Goal: Use online tool/utility

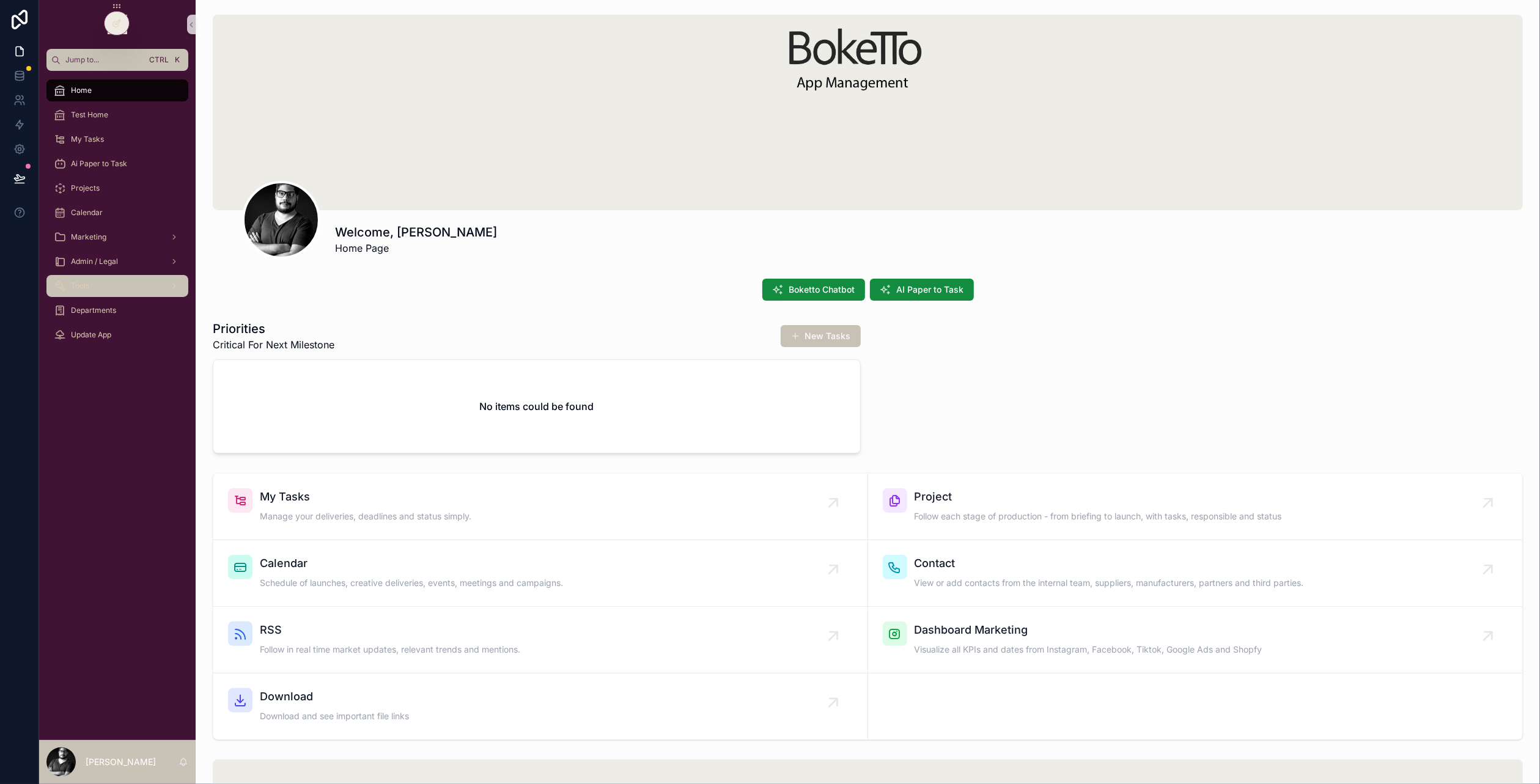
click at [101, 288] on div "Tools" at bounding box center [117, 286] width 127 height 20
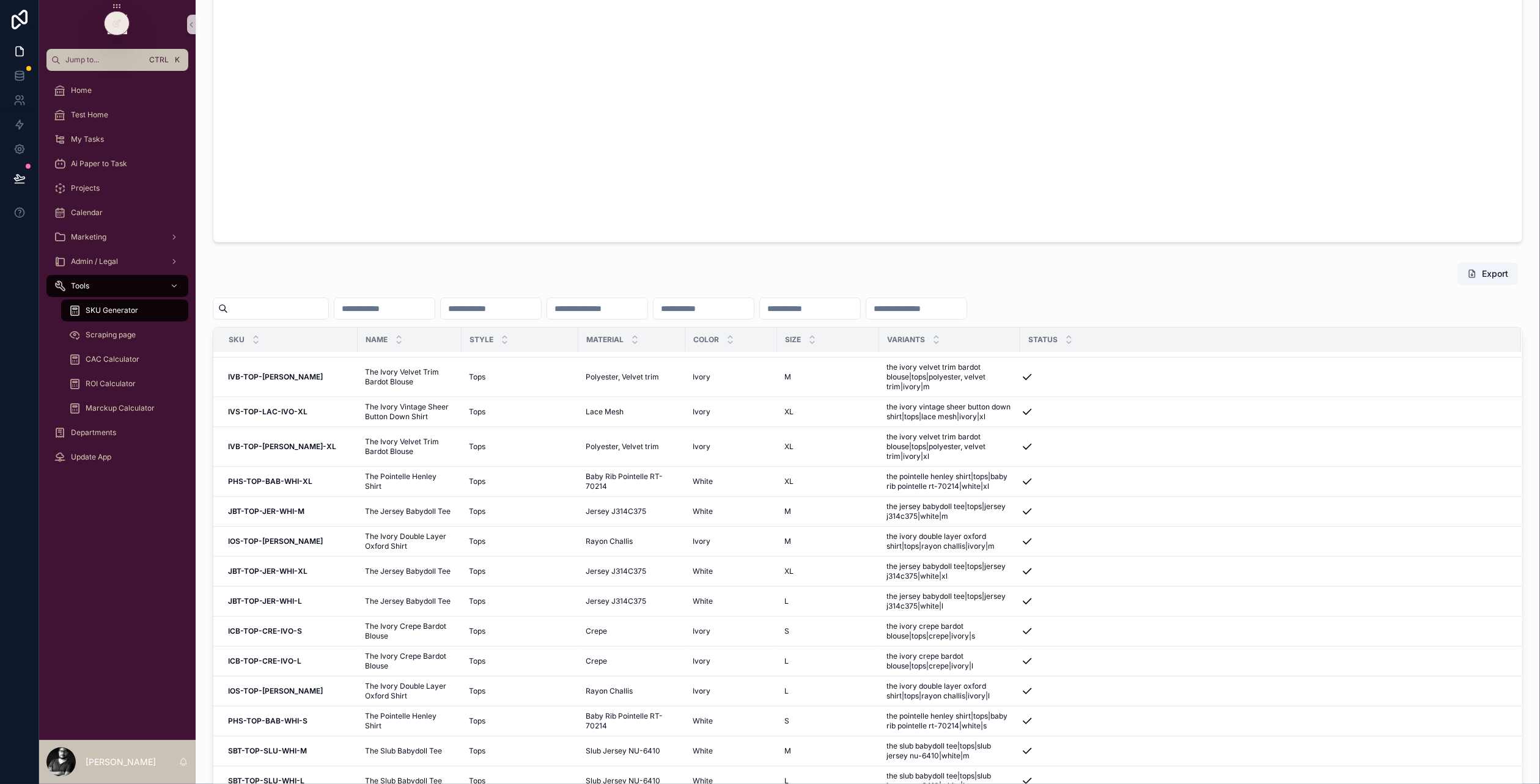
scroll to position [675, 0]
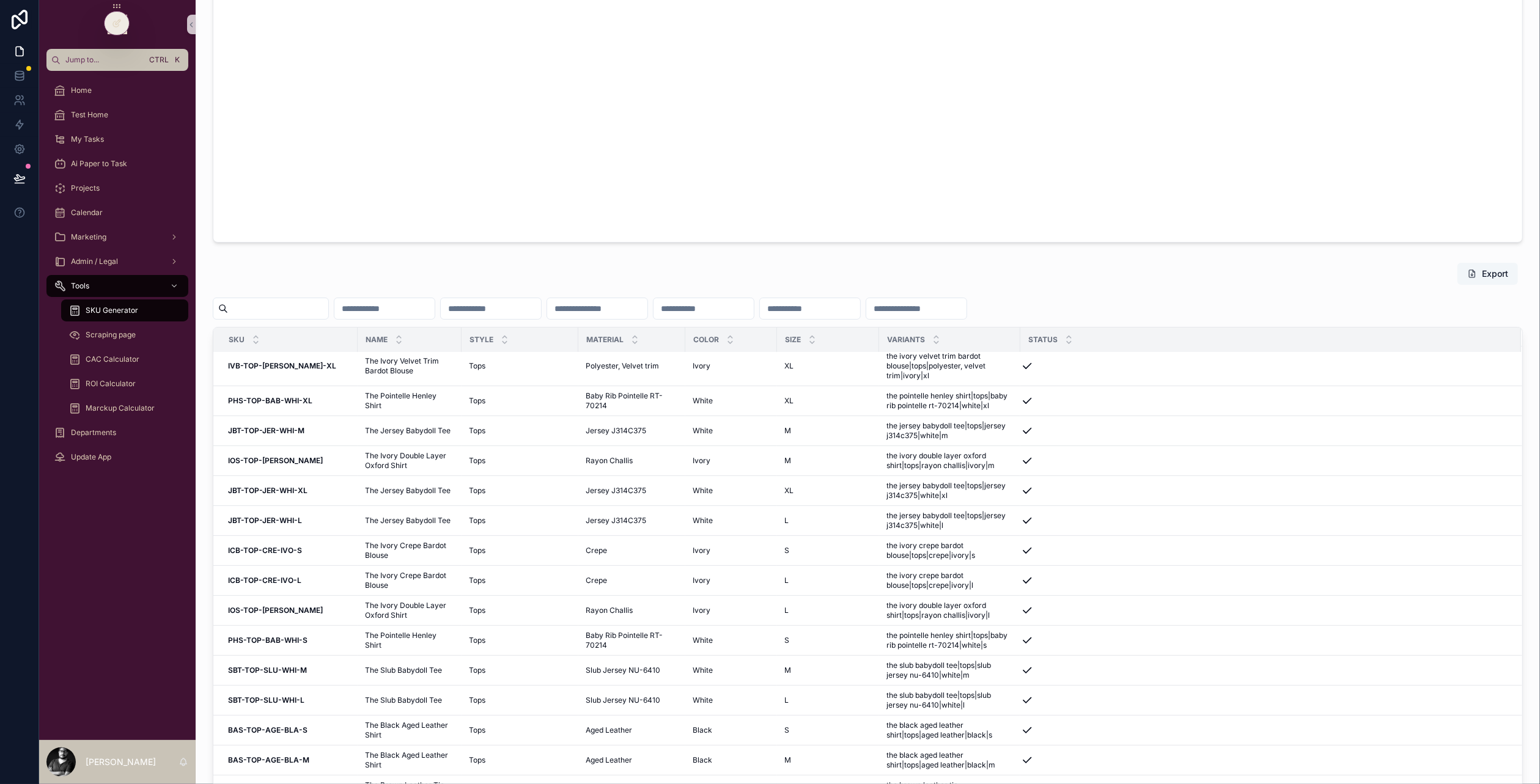
click at [1485, 277] on button "Export" at bounding box center [1487, 274] width 60 height 22
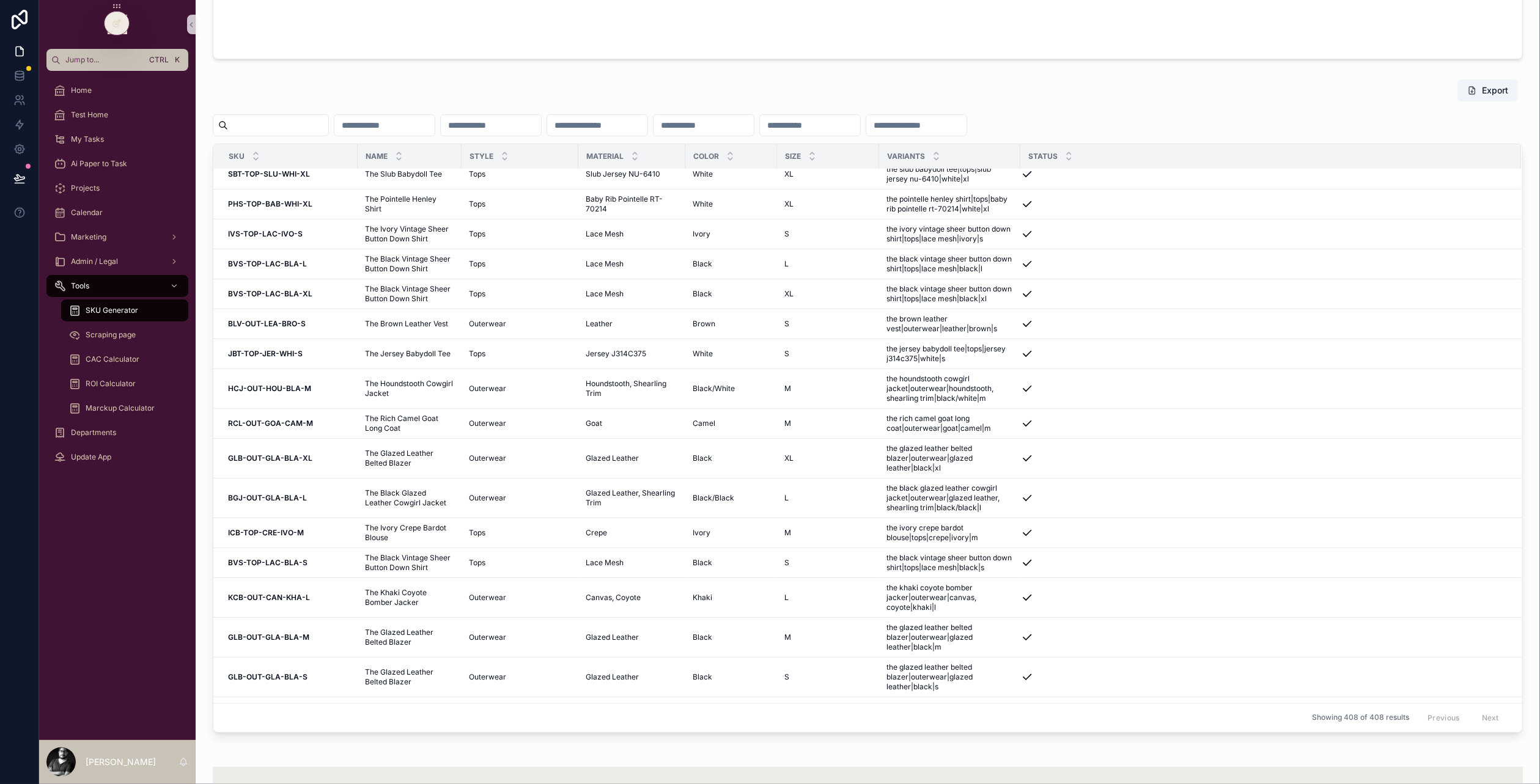
scroll to position [1843, 0]
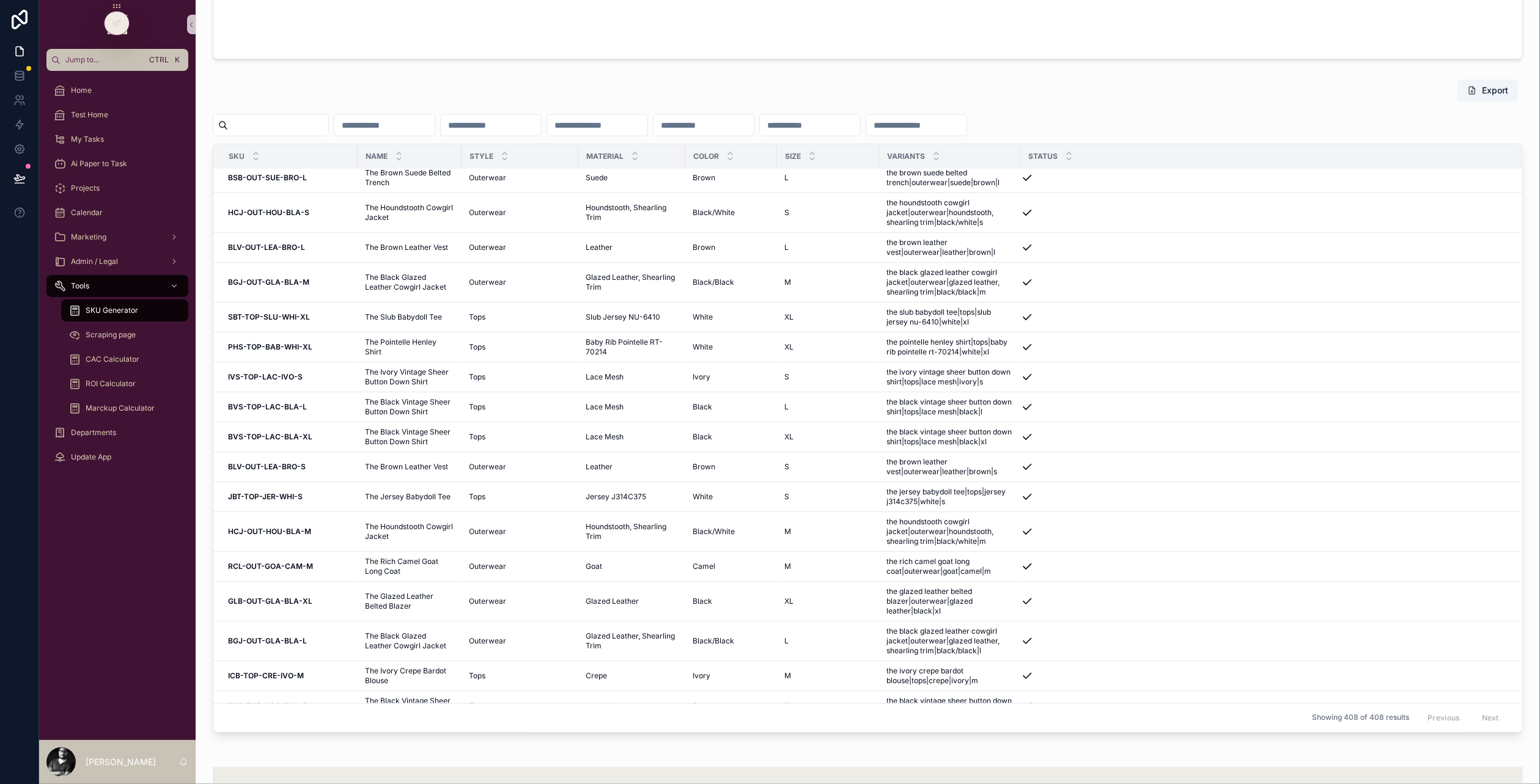
click at [328, 126] on input "scrollable content" at bounding box center [278, 125] width 100 height 17
type input "***"
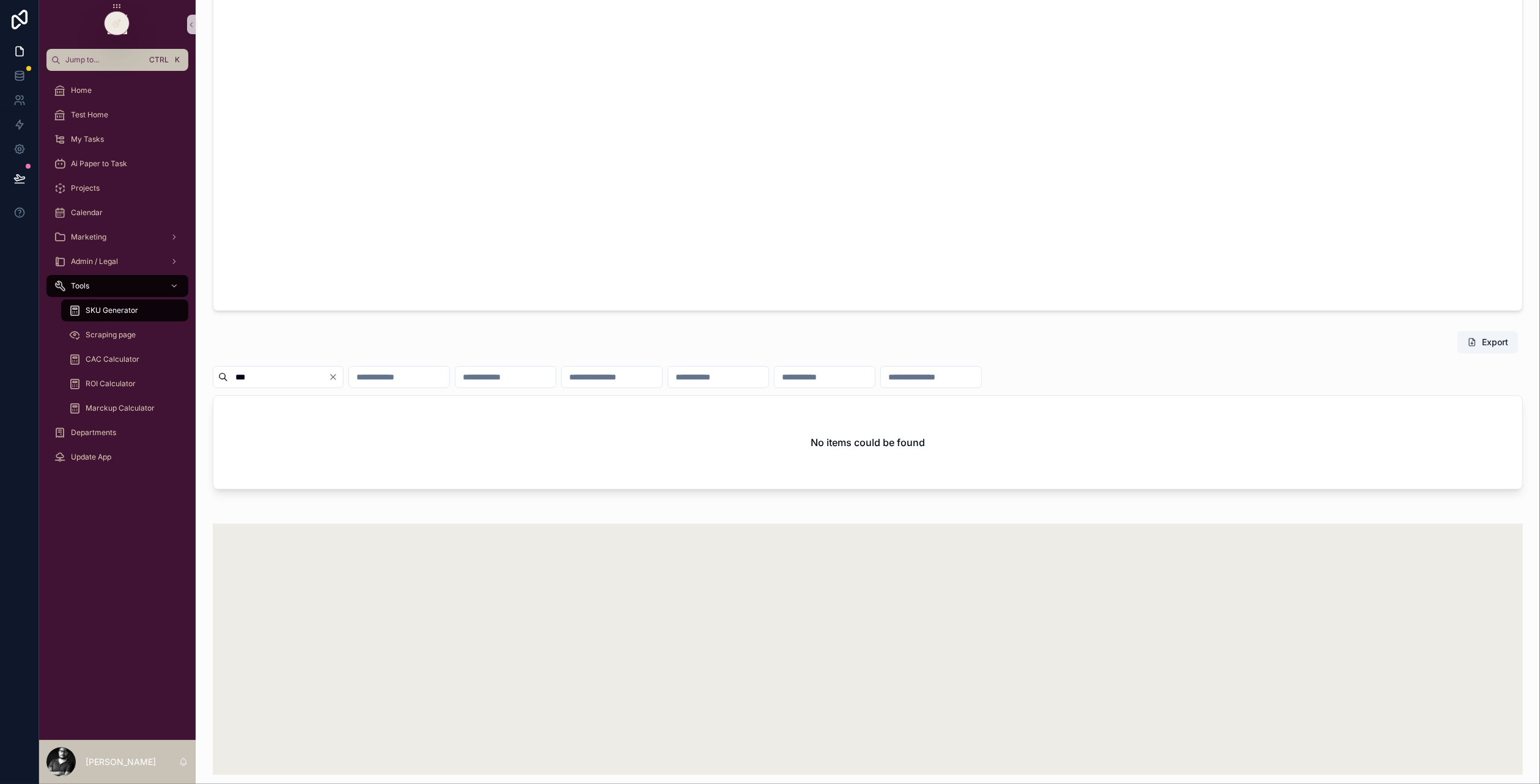
scroll to position [526, 0]
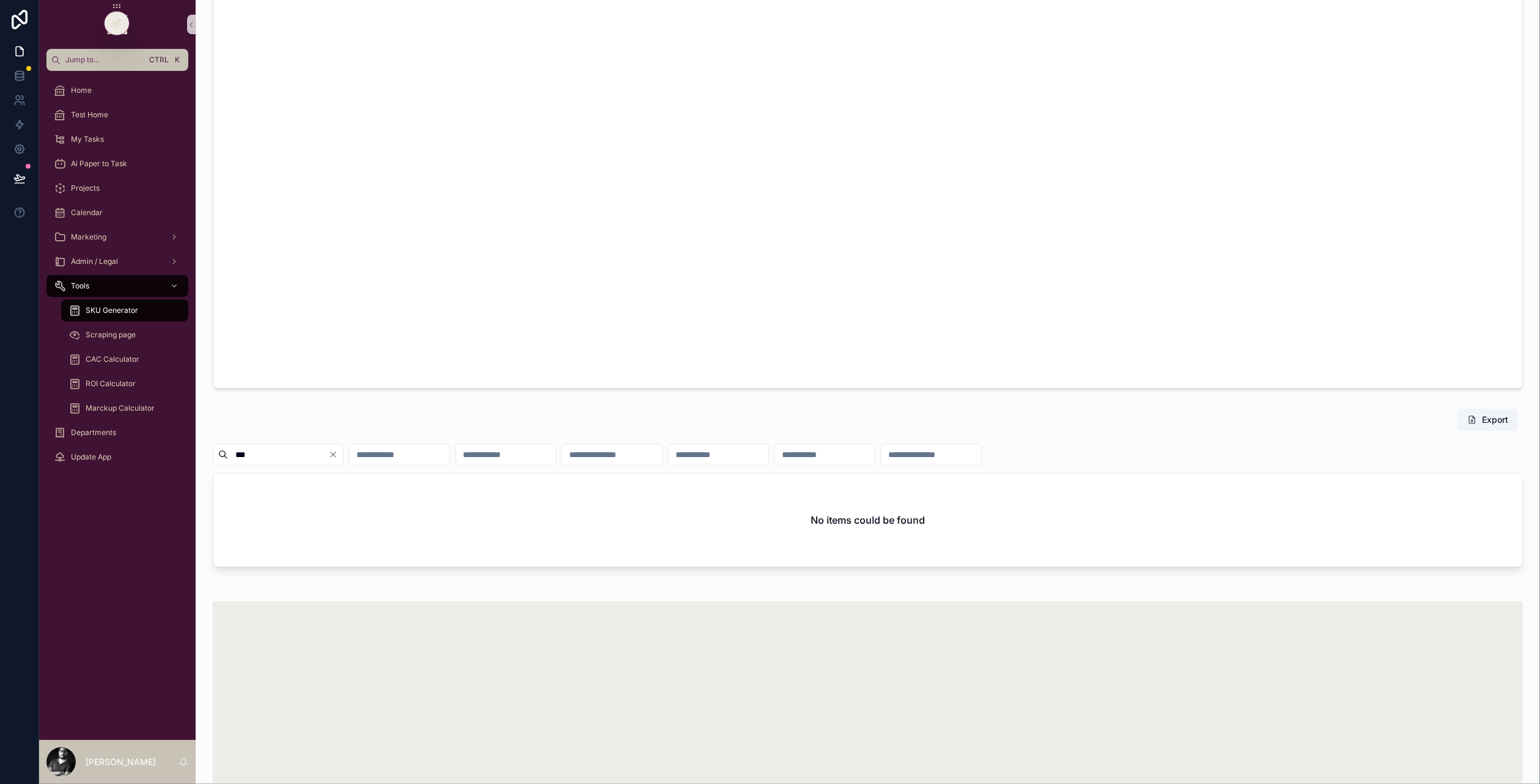
click at [338, 457] on icon "Clear" at bounding box center [333, 455] width 10 height 10
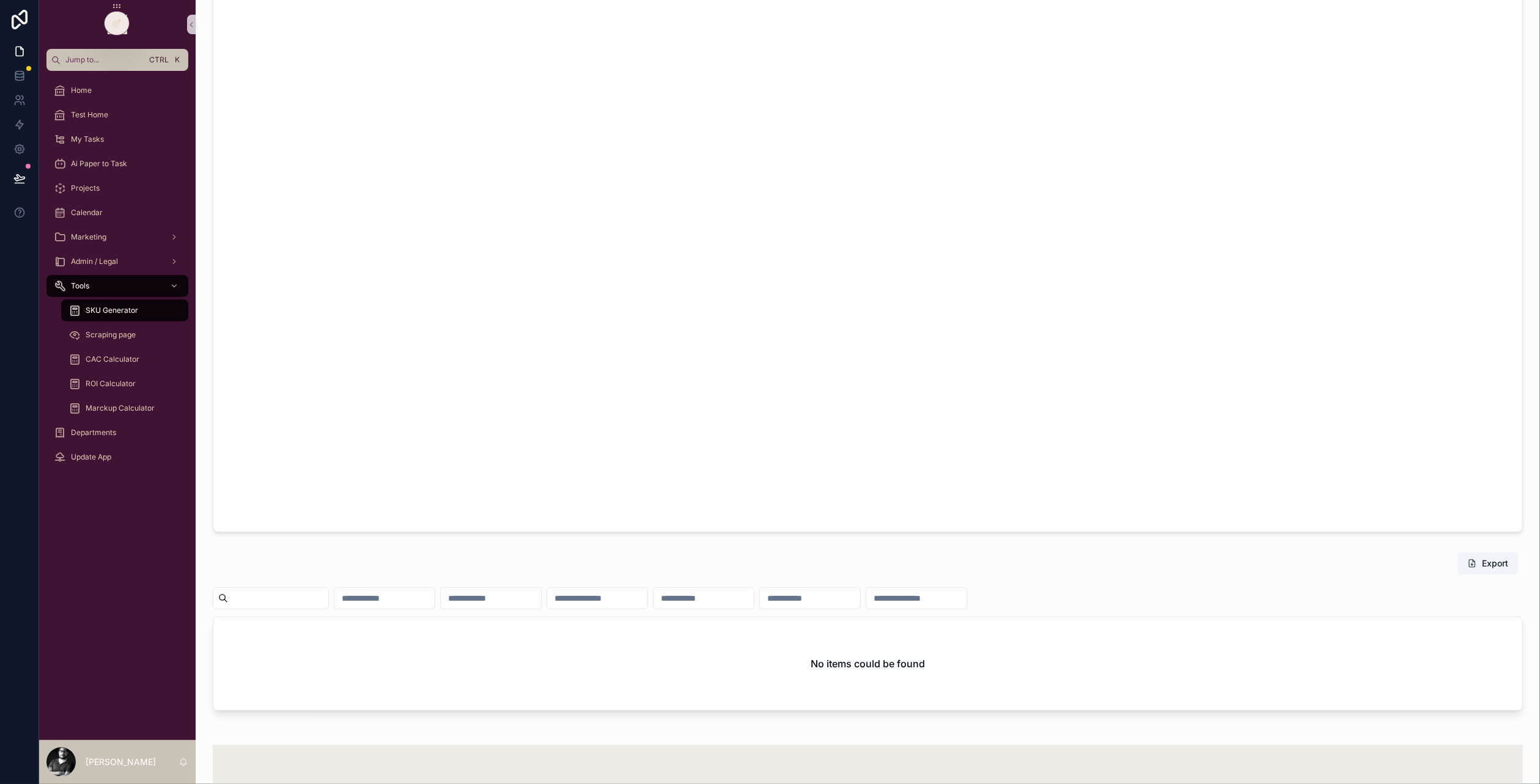
scroll to position [282, 0]
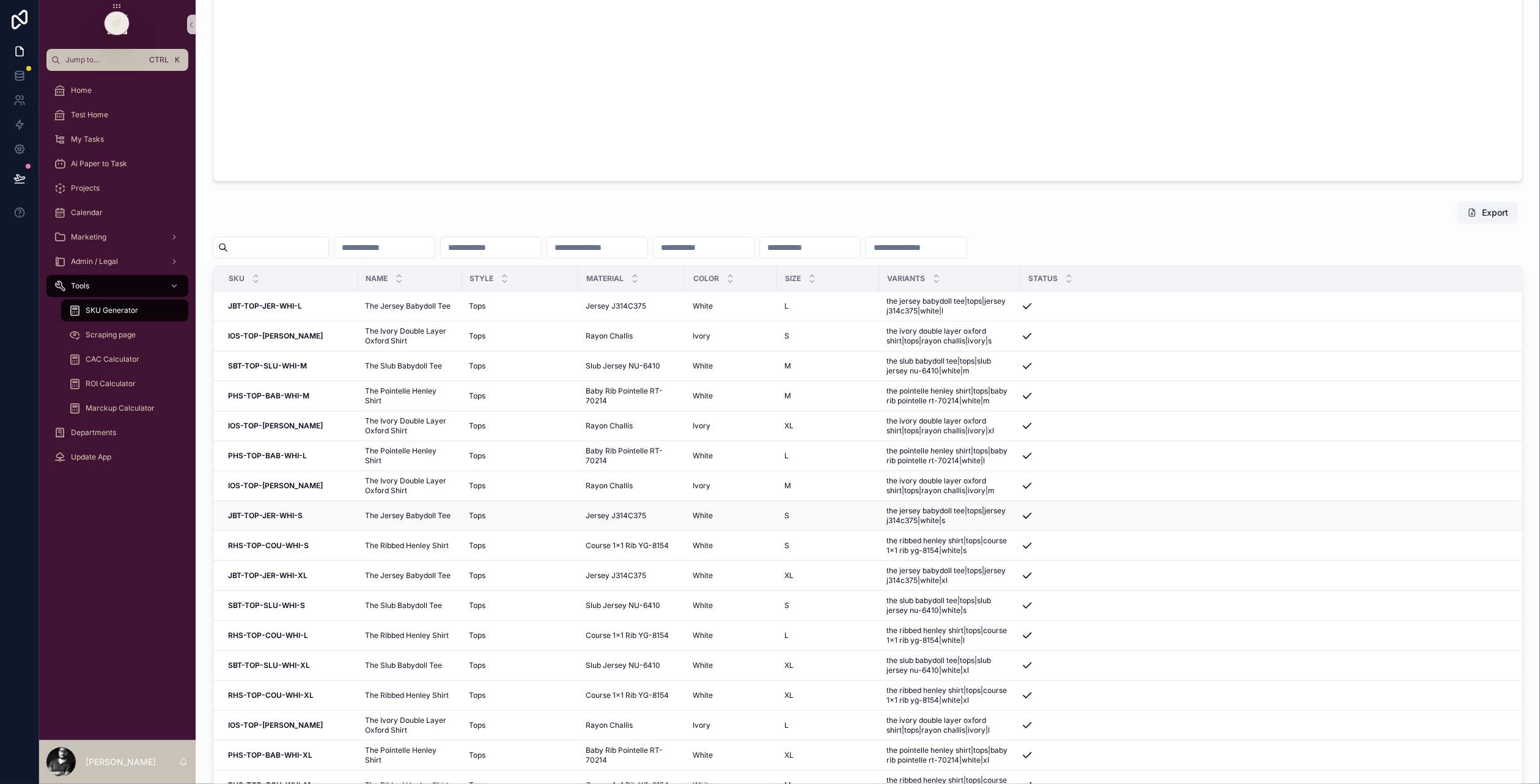
scroll to position [60, 0]
click at [957, 194] on div "Welcome, [PERSON_NAME] Go Back Chatbot Boketto Export SKU Name Style Material C…" at bounding box center [868, 252] width 1345 height 1972
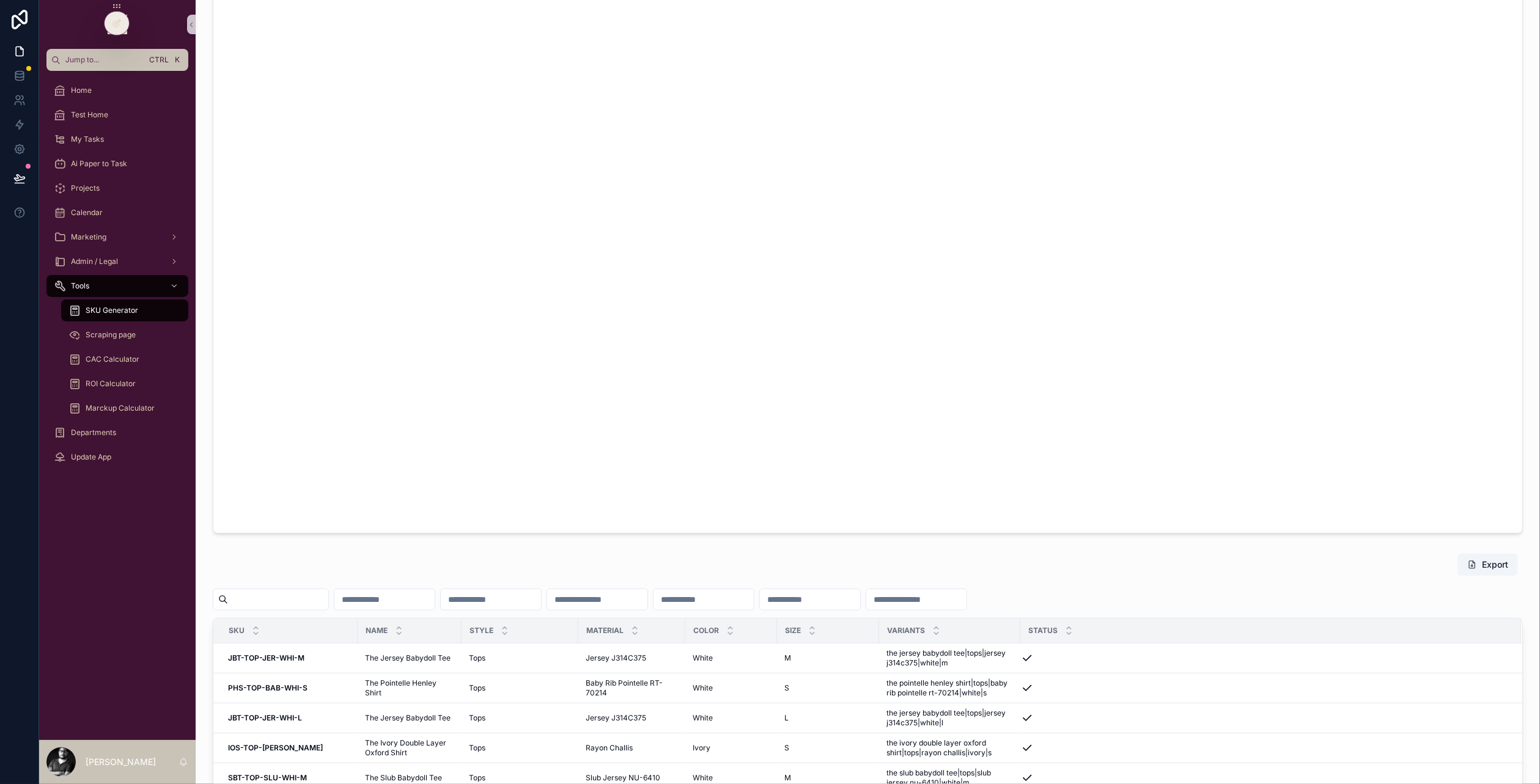
scroll to position [748, 0]
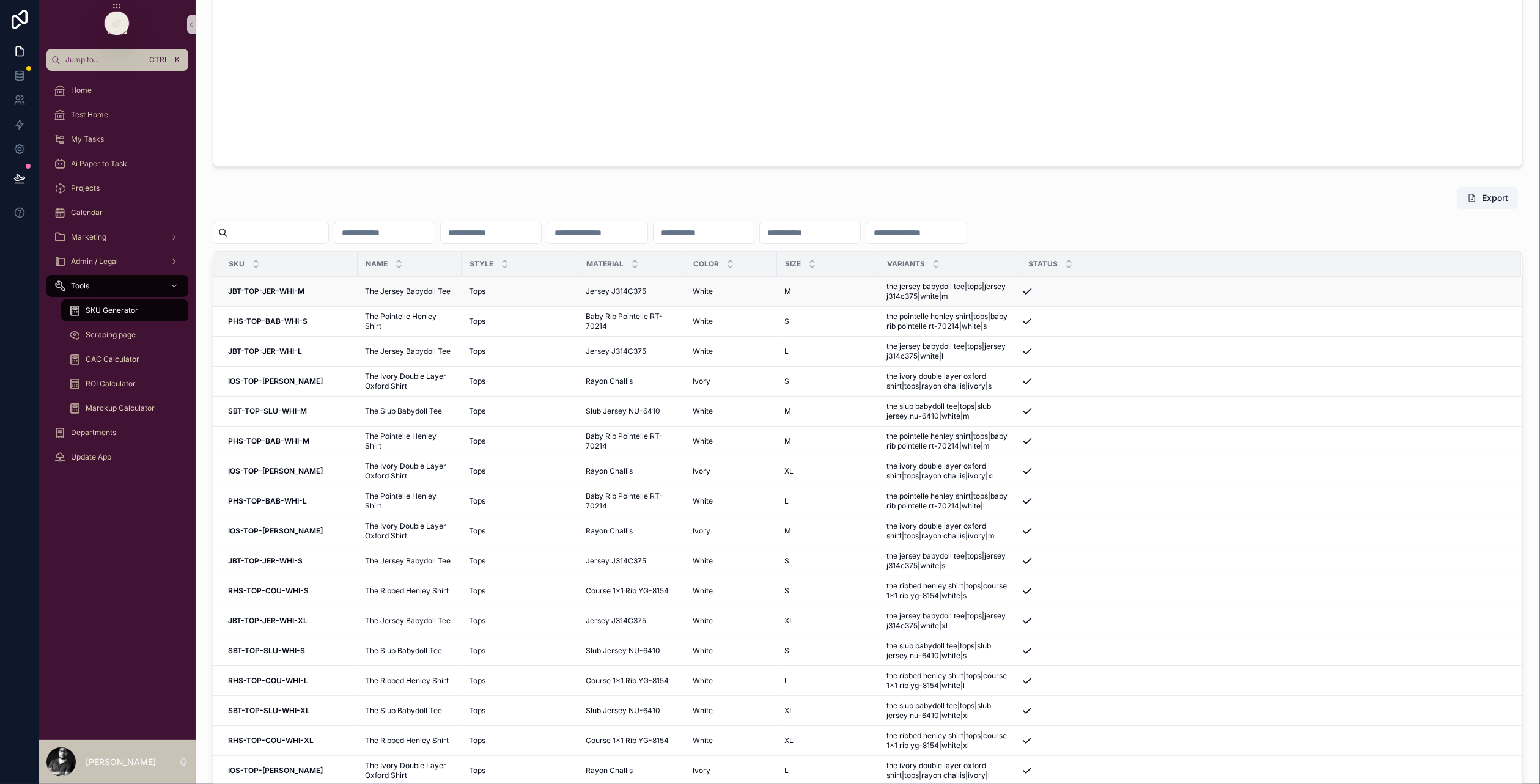
click at [290, 284] on td "JBT-TOP-JER-WHI-M JBT-TOP-JER-WHI-M" at bounding box center [285, 292] width 144 height 30
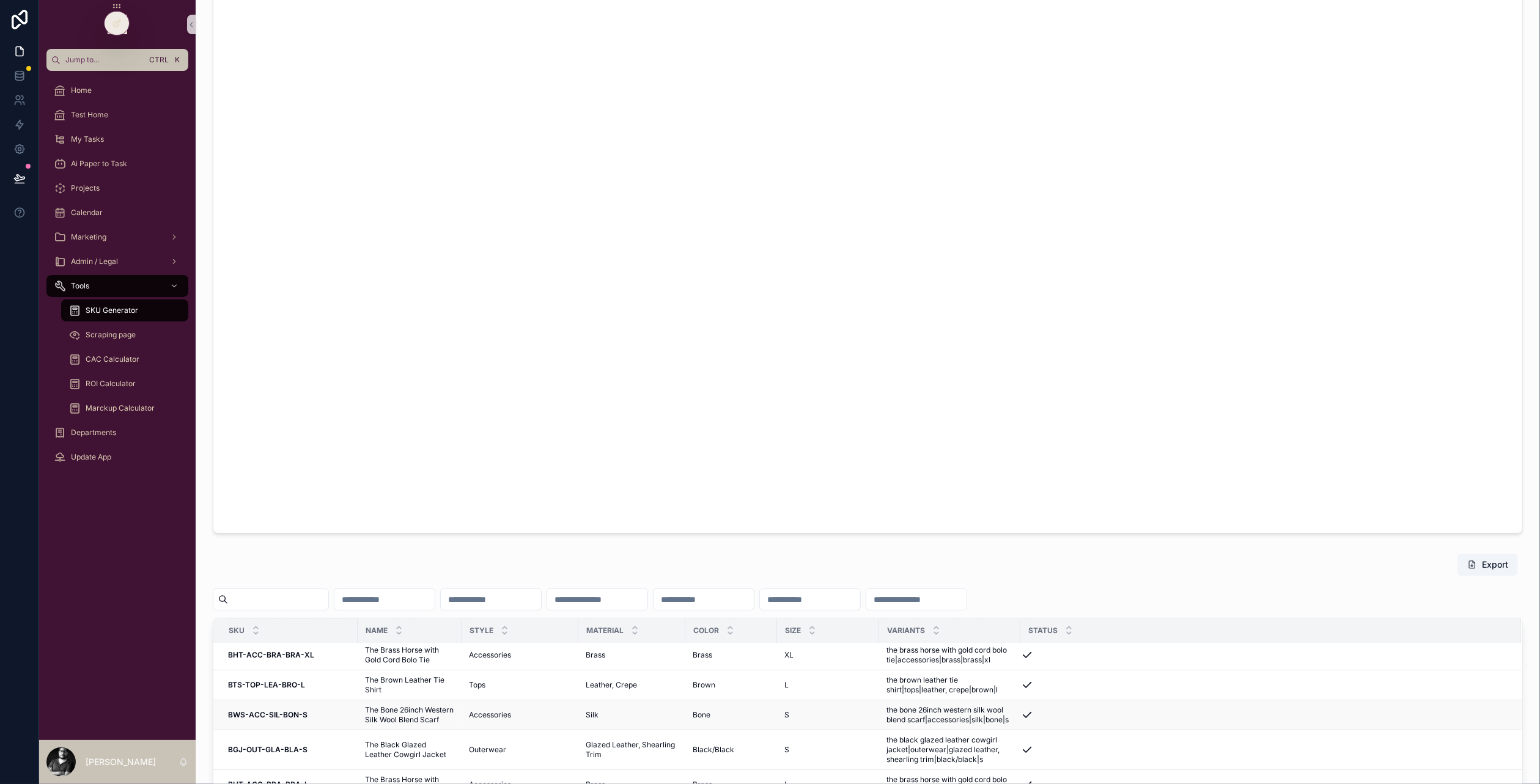
scroll to position [626, 0]
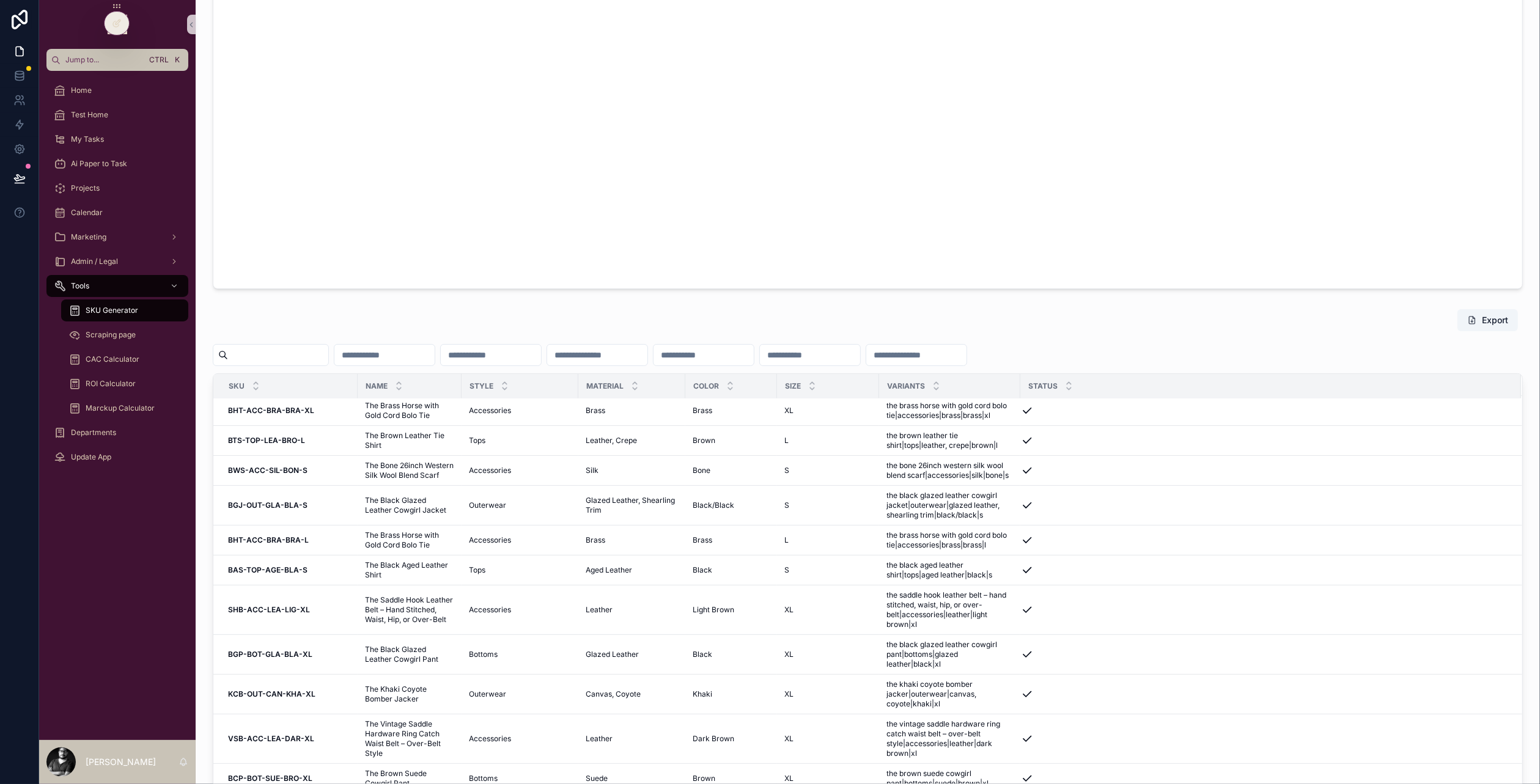
click at [237, 382] on span "SKU" at bounding box center [236, 386] width 16 height 10
click at [249, 387] on div "SKU" at bounding box center [285, 386] width 143 height 23
click at [253, 388] on icon "scrollable content" at bounding box center [256, 390] width 8 height 8
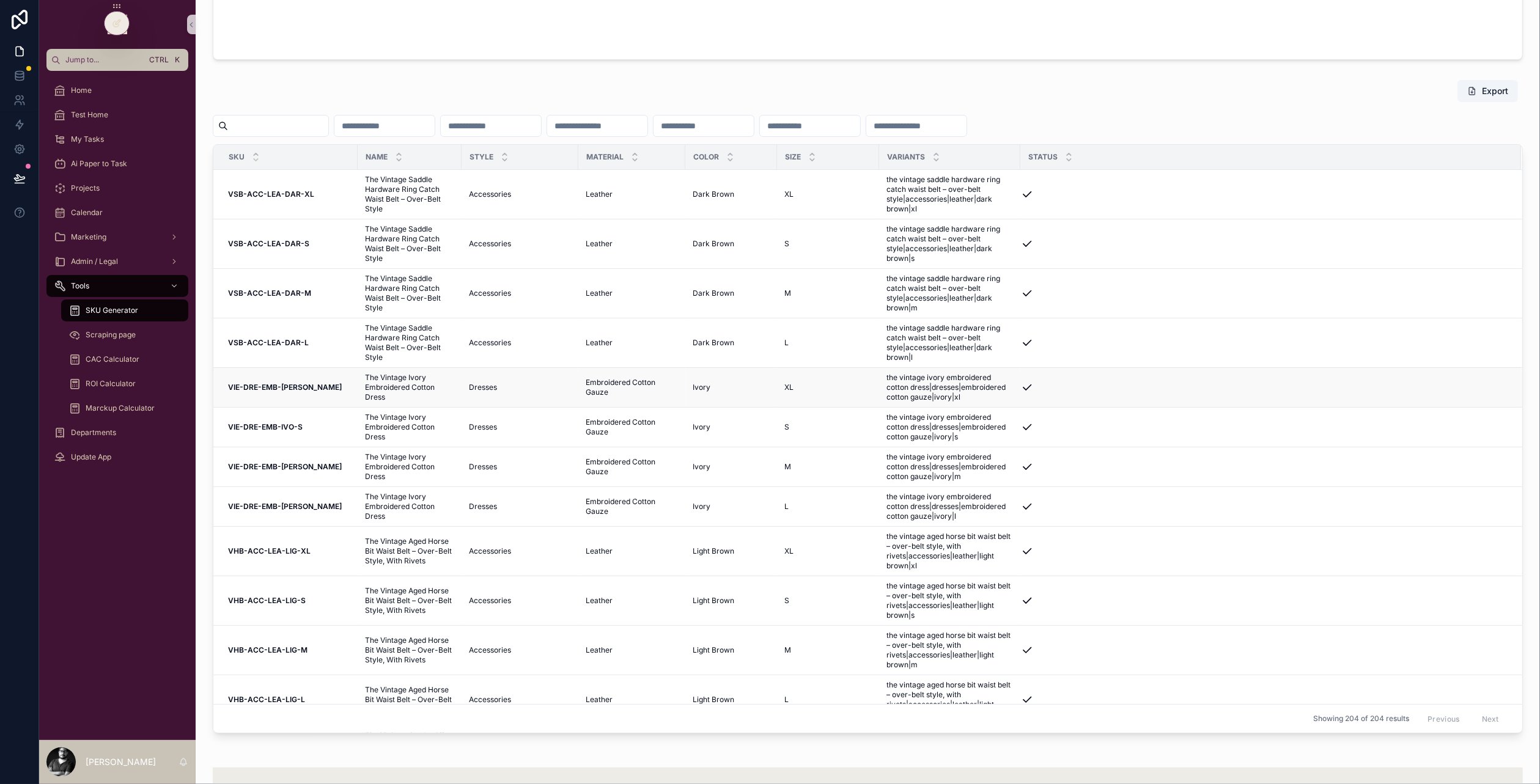
scroll to position [836, 0]
